Goal: Task Accomplishment & Management: Manage account settings

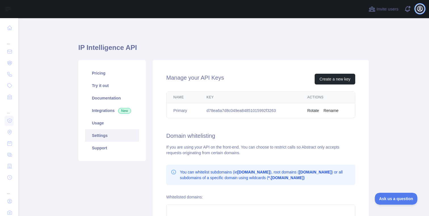
click at [421, 10] on icon "button" at bounding box center [420, 8] width 5 height 5
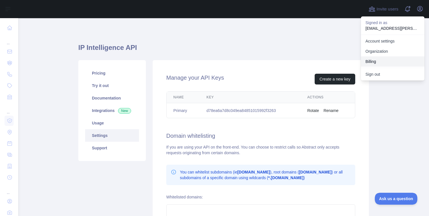
click at [378, 61] on button "Billing" at bounding box center [393, 61] width 64 height 10
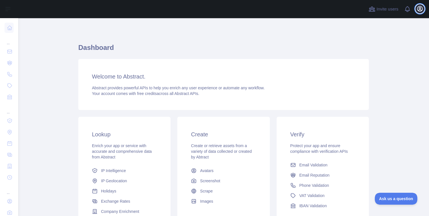
click at [419, 12] on icon "button" at bounding box center [420, 8] width 7 height 7
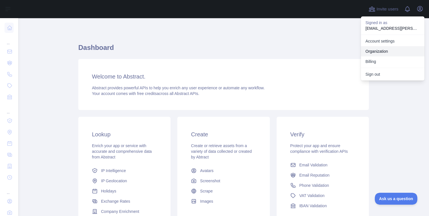
click at [385, 48] on link "Organization" at bounding box center [393, 51] width 64 height 10
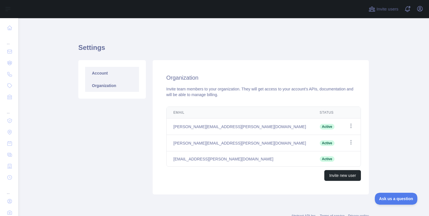
click at [123, 73] on link "Account" at bounding box center [112, 73] width 54 height 12
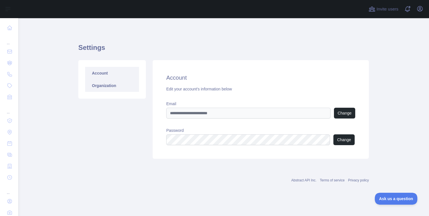
click at [124, 83] on link "Organization" at bounding box center [112, 85] width 54 height 12
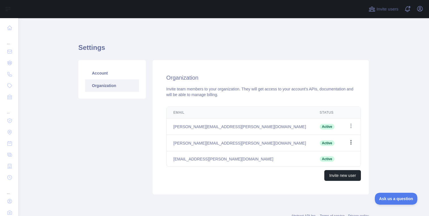
click at [348, 140] on icon "button" at bounding box center [351, 143] width 6 height 6
click at [420, 8] on icon "button" at bounding box center [420, 8] width 5 height 5
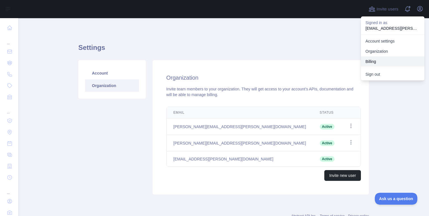
click at [379, 60] on button "Billing" at bounding box center [393, 61] width 64 height 10
